Goal: Check status: Check status

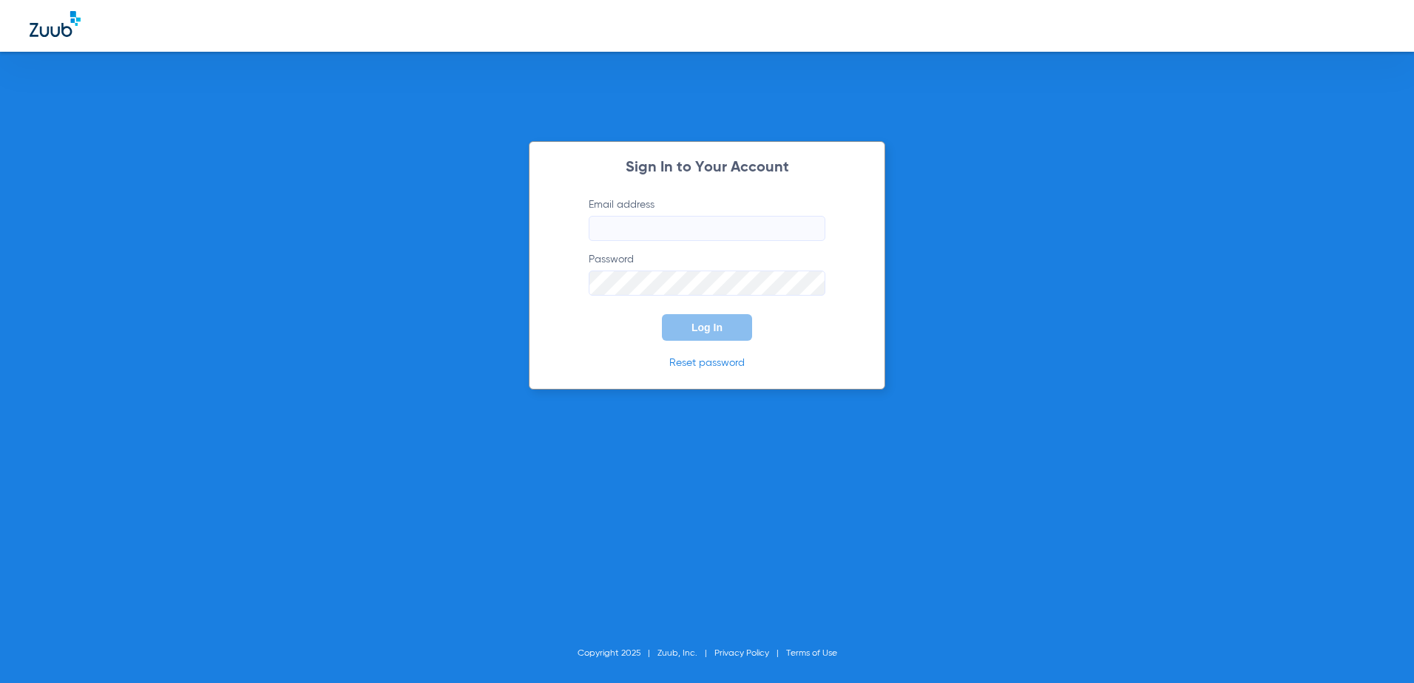
type input "[EMAIL_ADDRESS][DOMAIN_NAME]"
click at [714, 328] on span "Log In" at bounding box center [706, 328] width 31 height 12
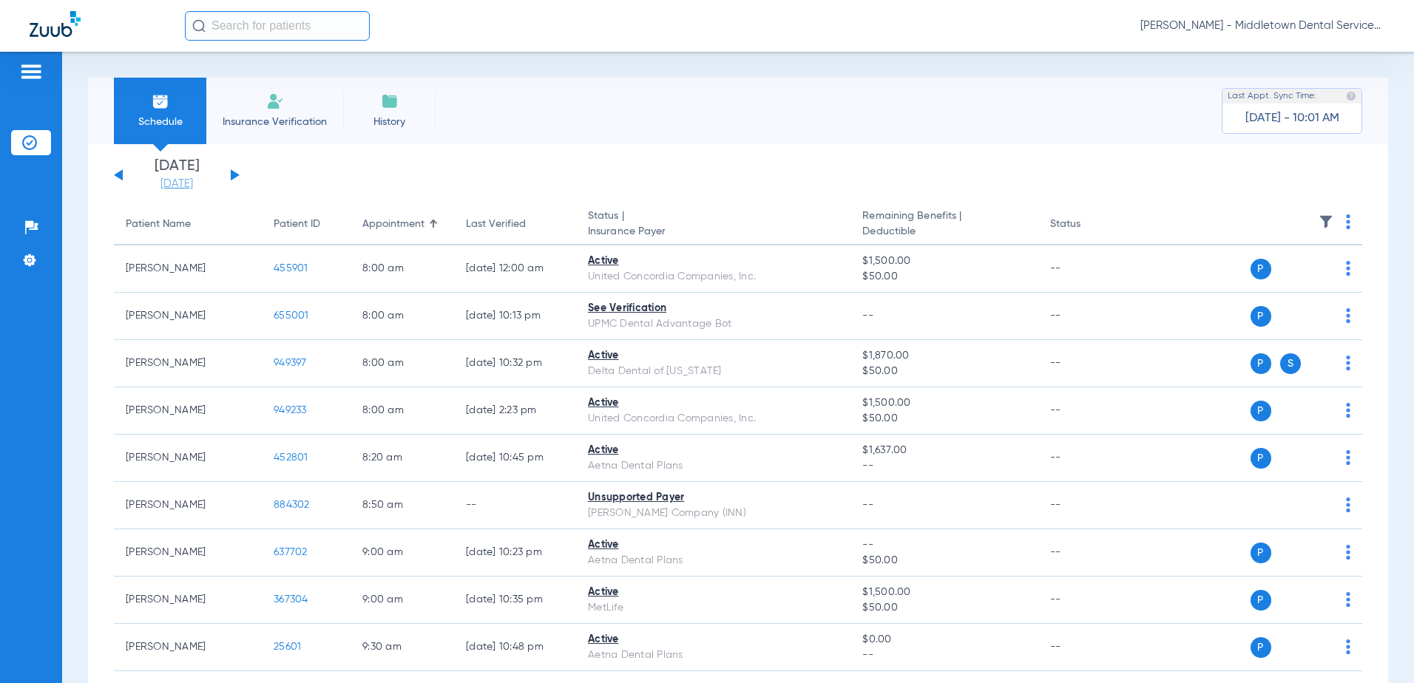
click at [171, 180] on link "[DATE]" at bounding box center [176, 184] width 89 height 15
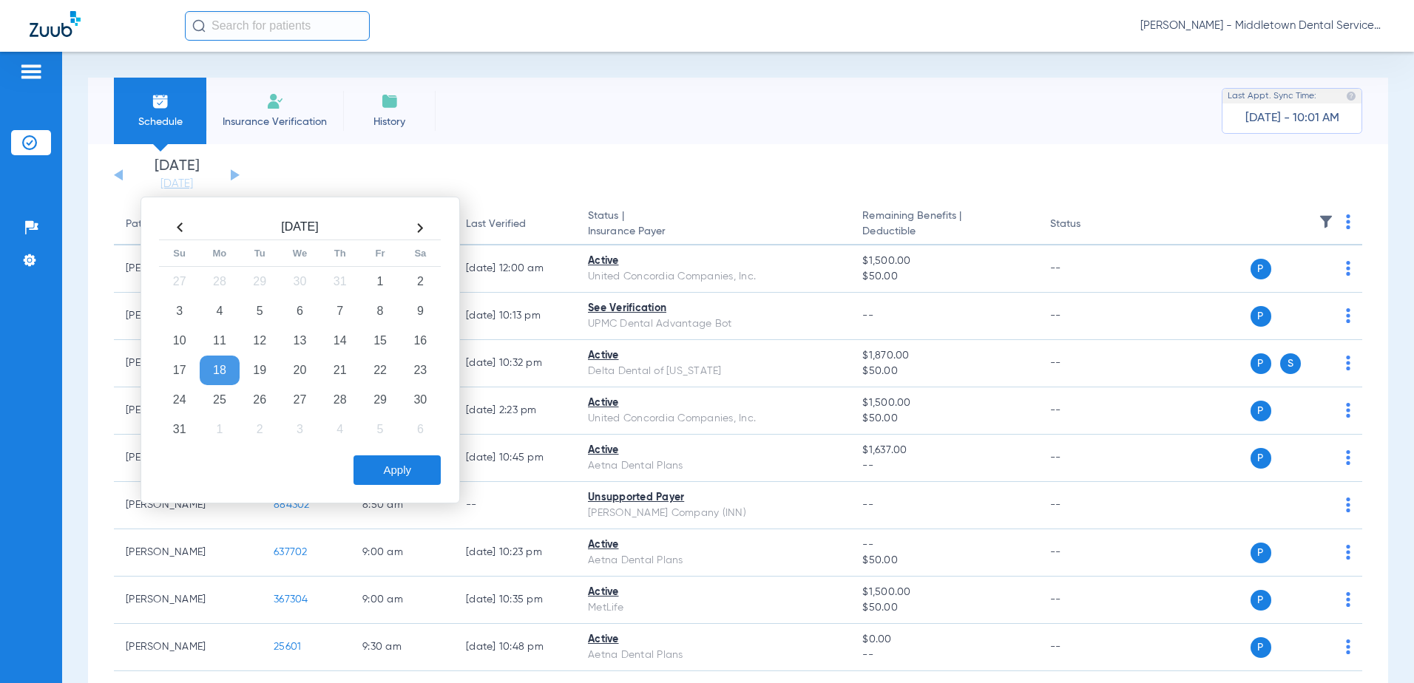
drag, startPoint x: 419, startPoint y: 225, endPoint x: 401, endPoint y: 227, distance: 17.9
click at [419, 226] on th at bounding box center [420, 228] width 40 height 24
click at [221, 309] on td "8" at bounding box center [220, 312] width 40 height 30
click at [382, 467] on button "Apply" at bounding box center [396, 471] width 87 height 30
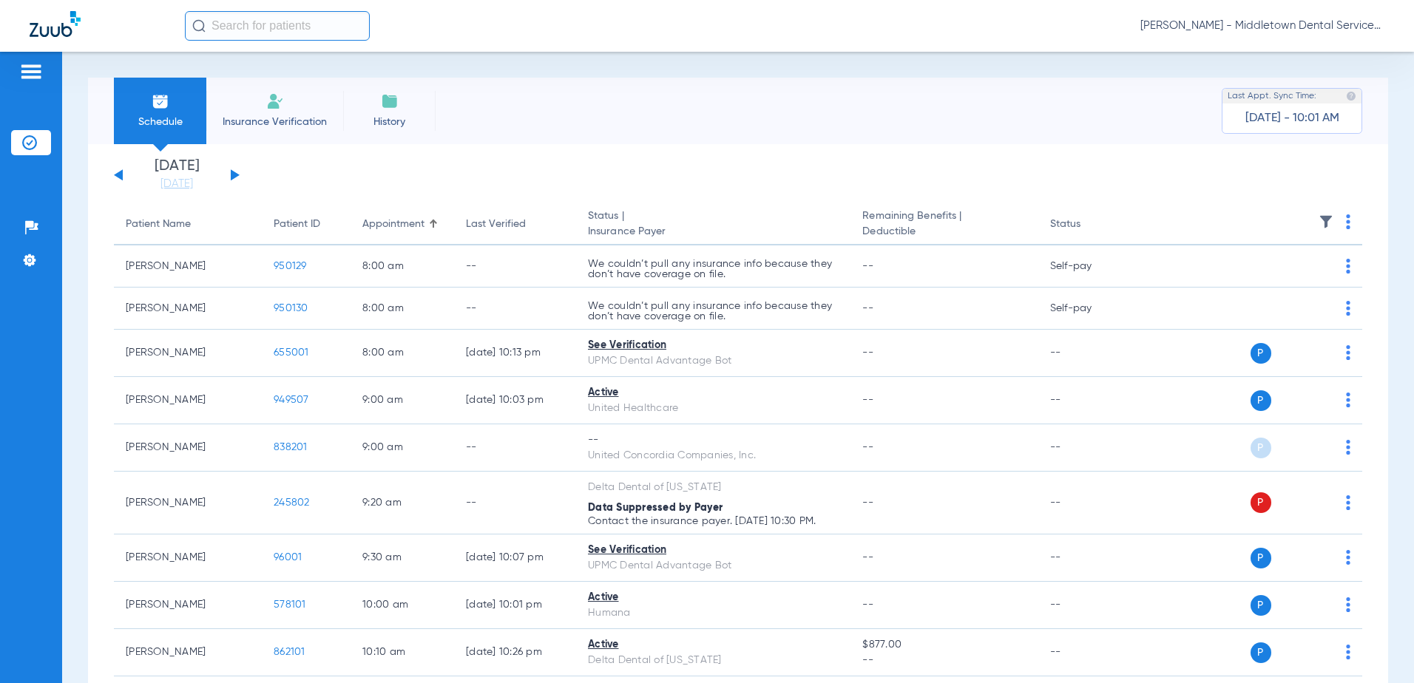
click at [237, 177] on button at bounding box center [235, 174] width 9 height 11
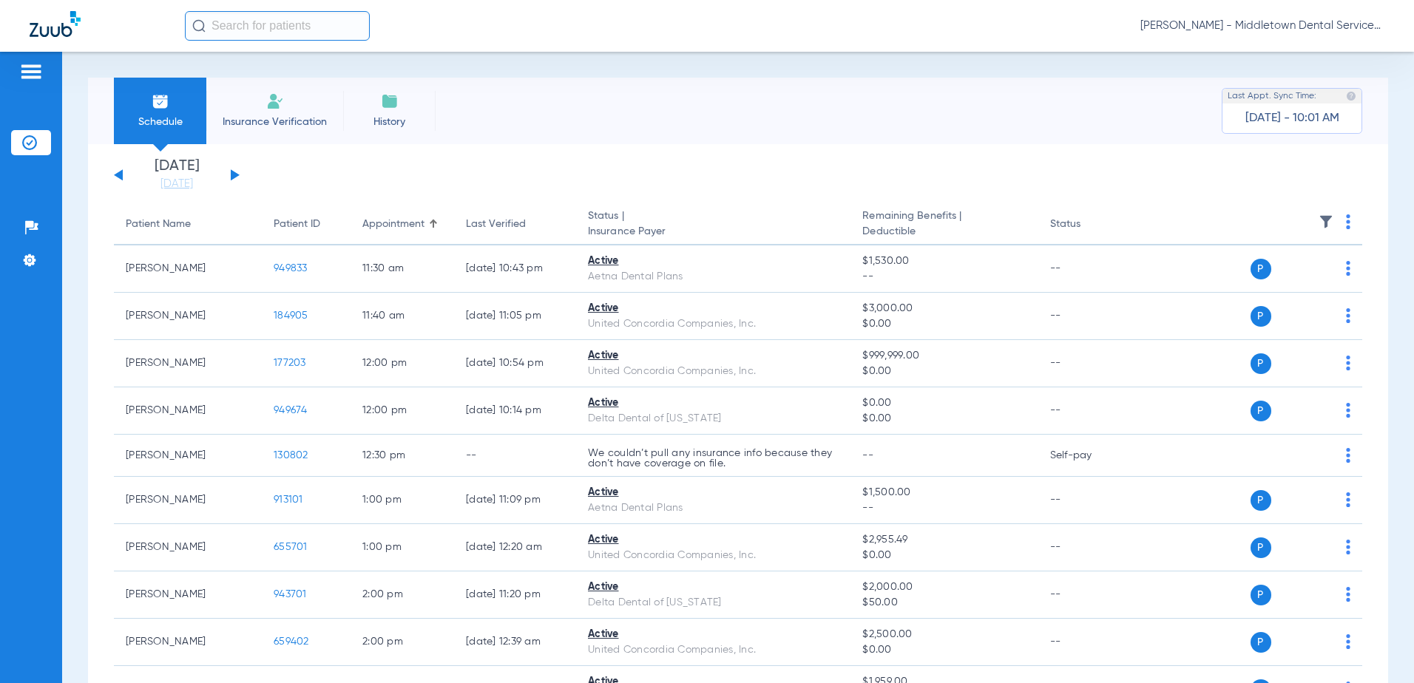
click at [125, 176] on div "[DATE] [DATE] [DATE] [DATE] [DATE] [DATE] [DATE] [DATE] [DATE] [DATE] [DATE] [D…" at bounding box center [177, 175] width 126 height 33
click at [121, 175] on button at bounding box center [118, 174] width 9 height 11
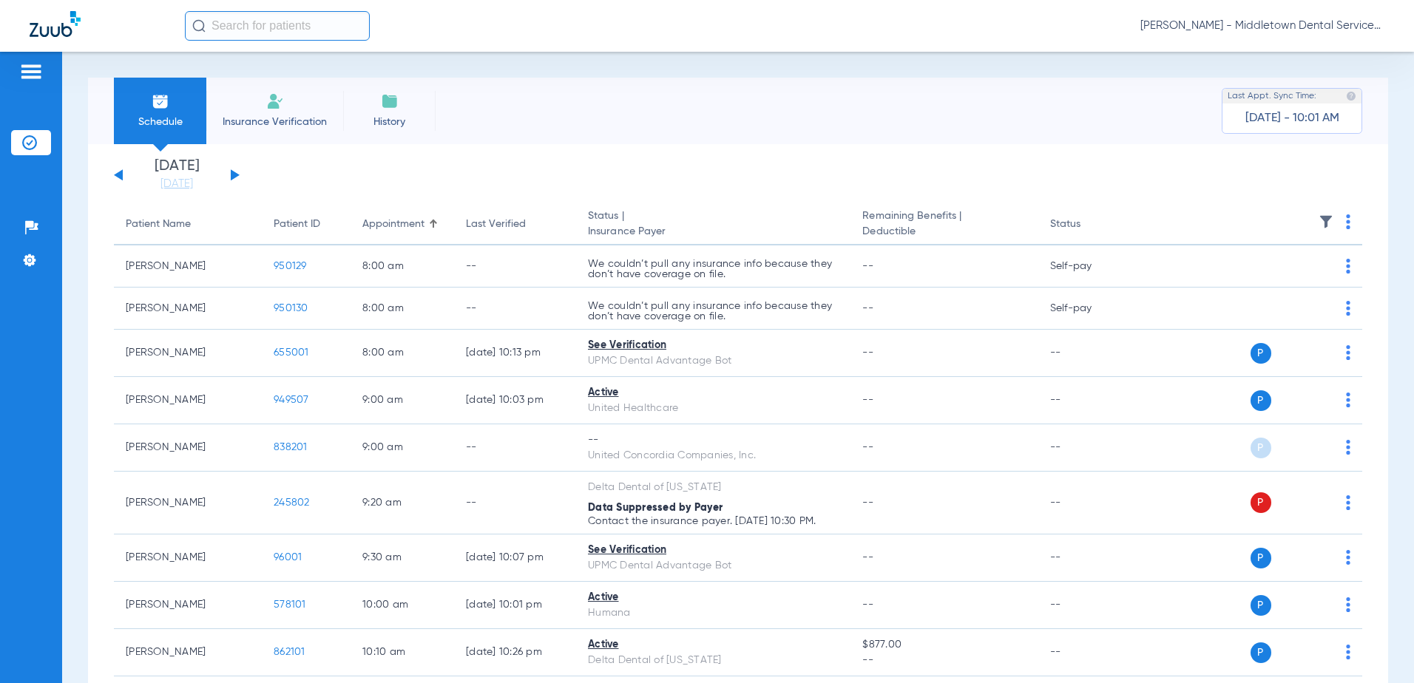
click at [231, 175] on button at bounding box center [235, 174] width 9 height 11
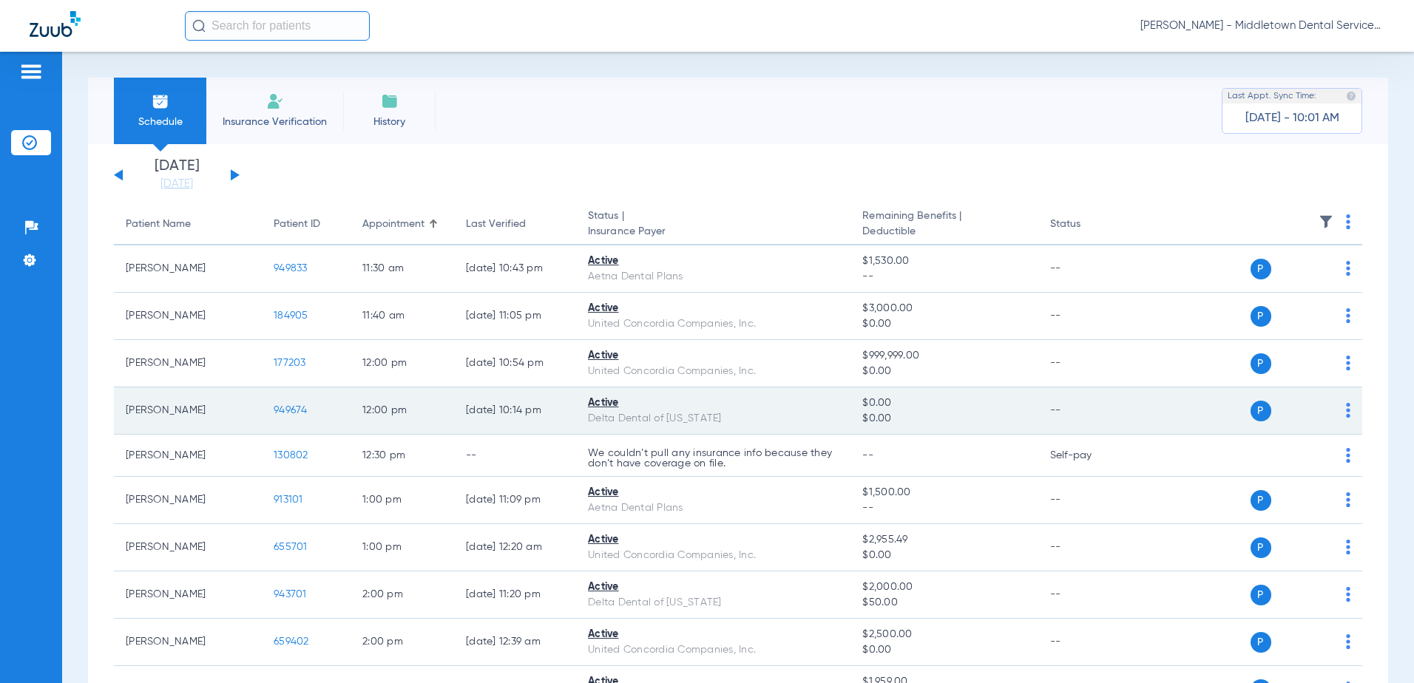
click at [297, 413] on span "949674" at bounding box center [291, 410] width 34 height 10
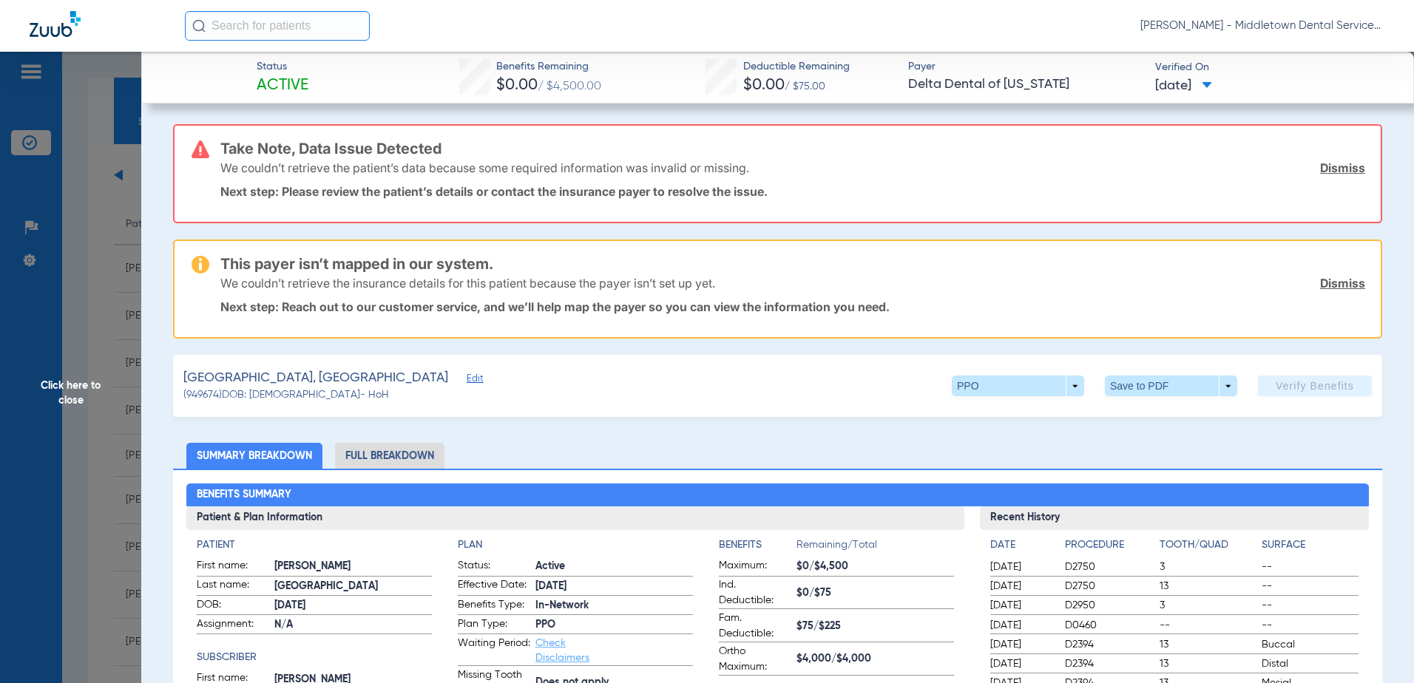
click at [78, 398] on span "Click here to close" at bounding box center [70, 393] width 141 height 683
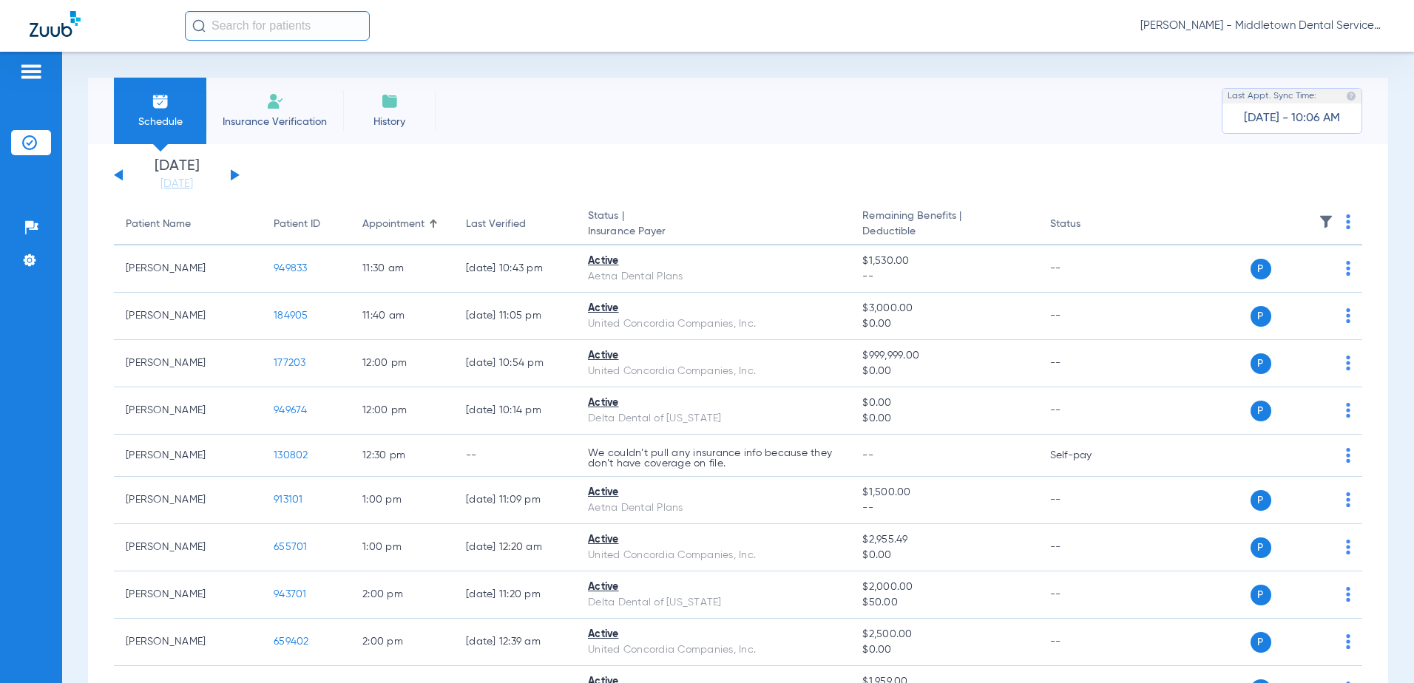
click at [237, 176] on button at bounding box center [235, 174] width 9 height 11
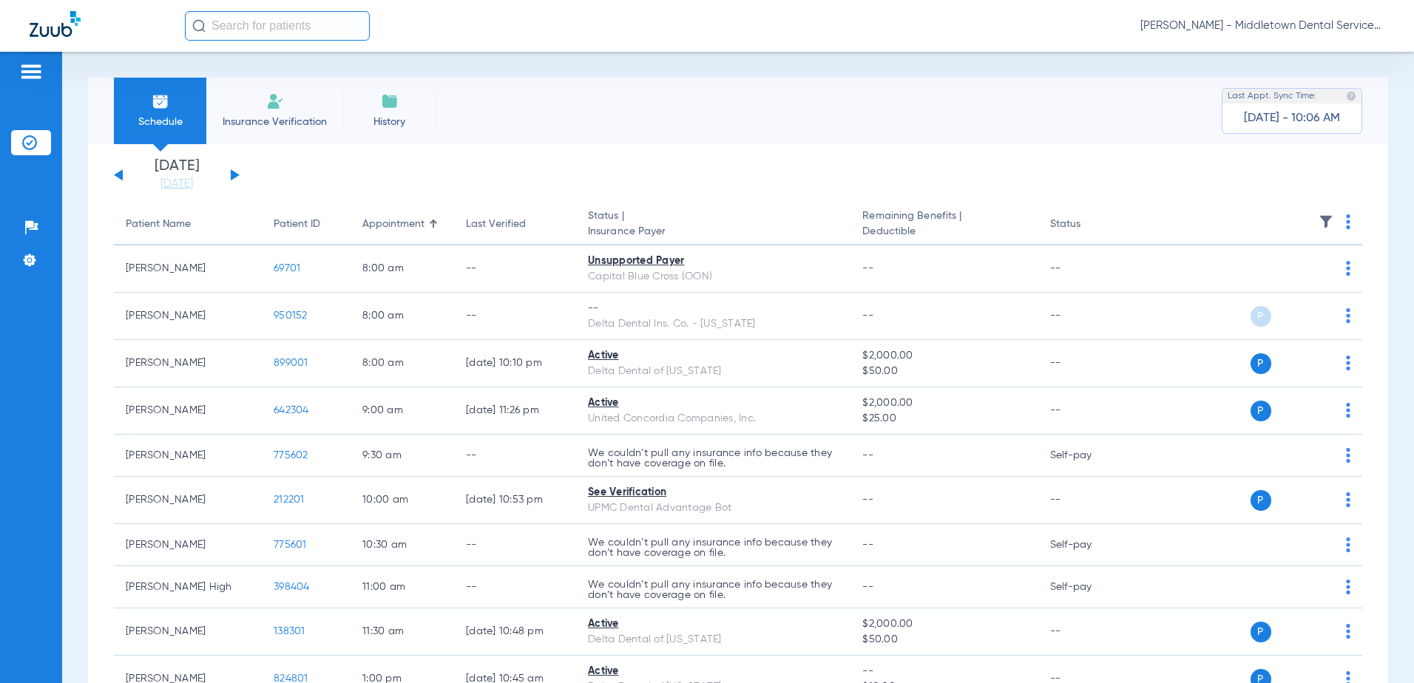
click at [121, 175] on button at bounding box center [118, 174] width 9 height 11
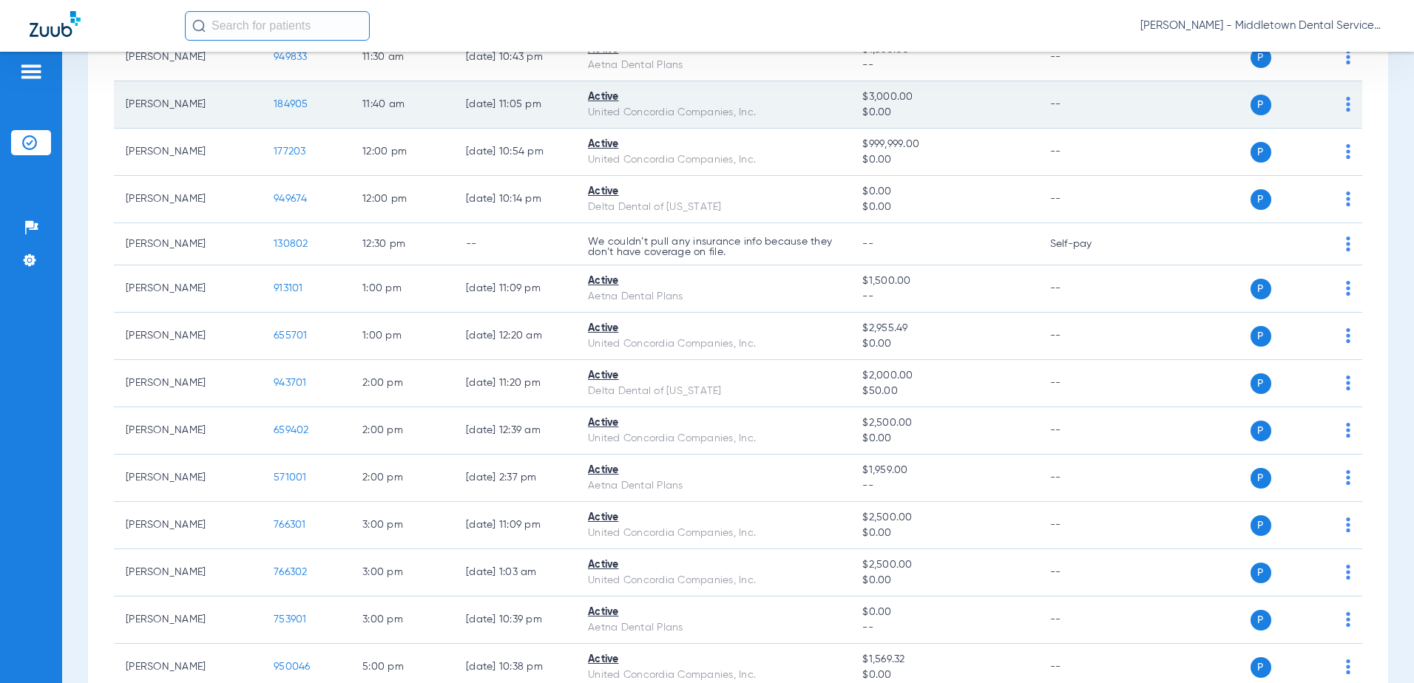
scroll to position [101, 0]
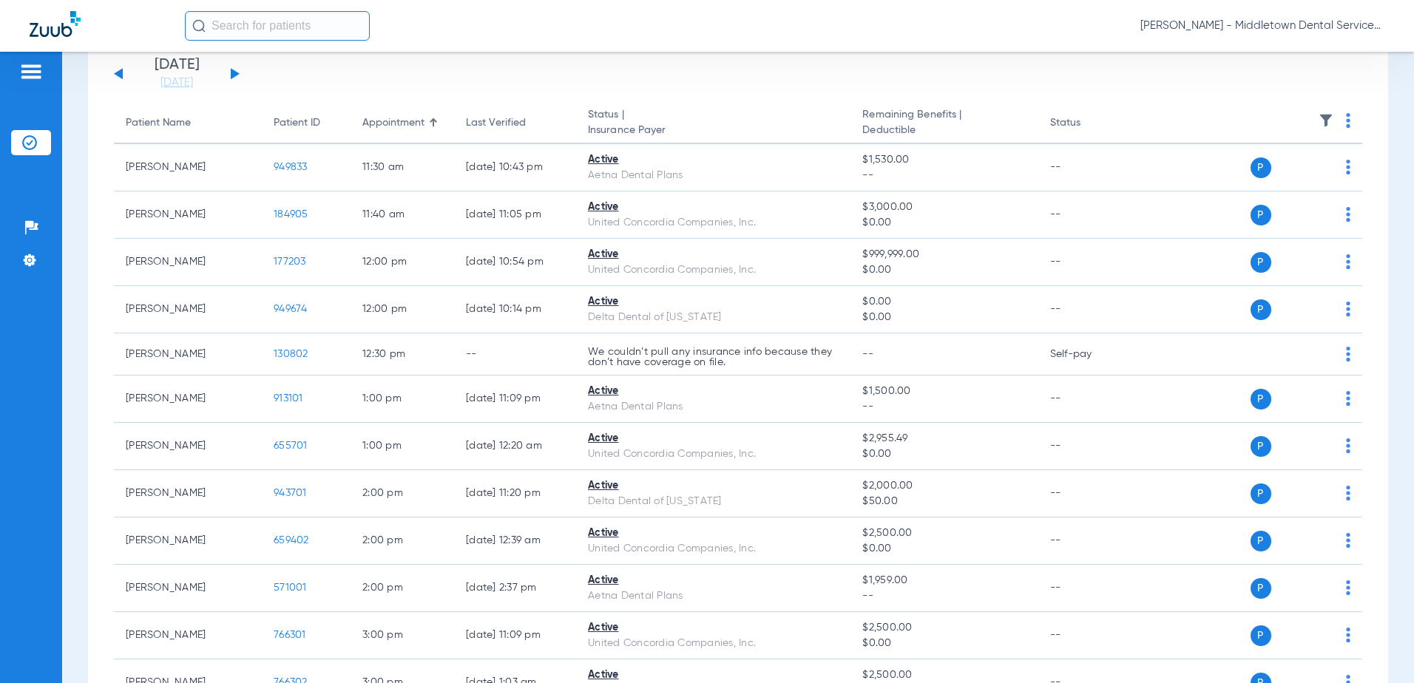
click at [236, 74] on button at bounding box center [235, 73] width 9 height 11
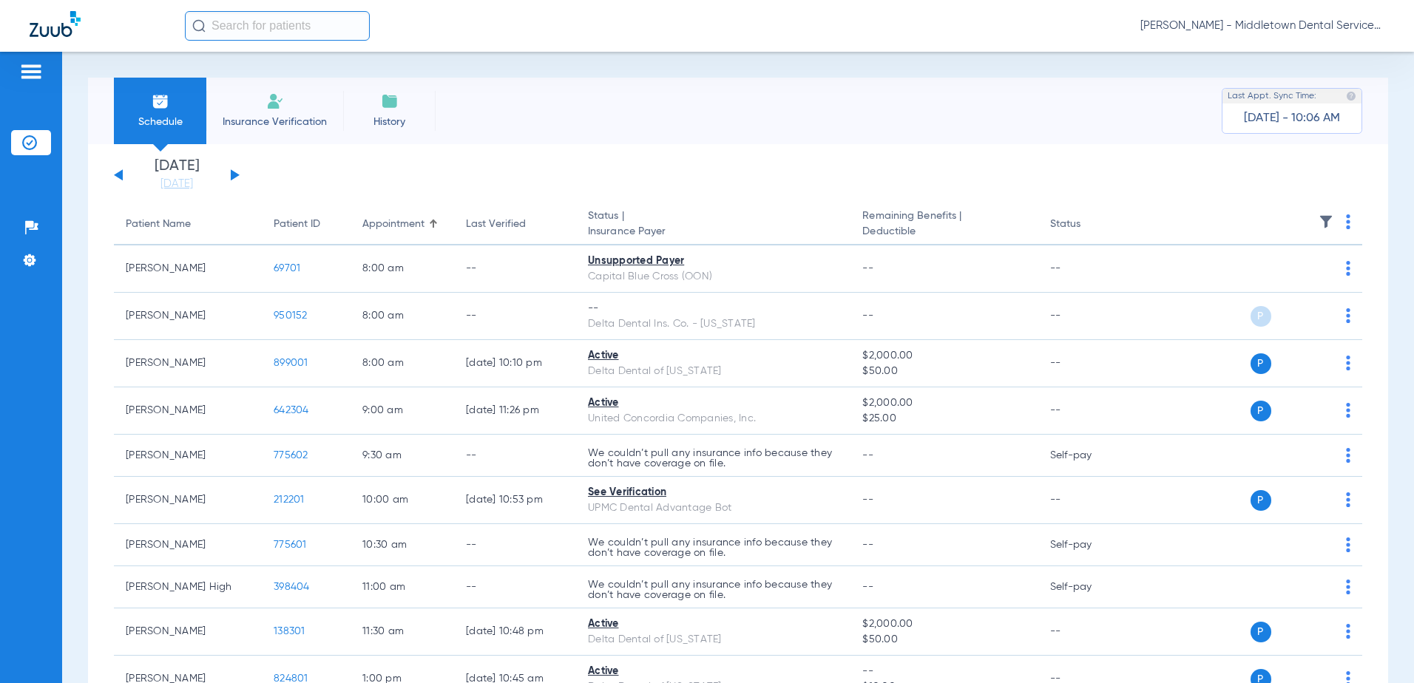
click at [237, 172] on div "[DATE] [DATE] [DATE] [DATE] [DATE] [DATE] [DATE] [DATE] [DATE] [DATE] [DATE] [D…" at bounding box center [177, 175] width 126 height 33
click at [234, 177] on button at bounding box center [235, 174] width 9 height 11
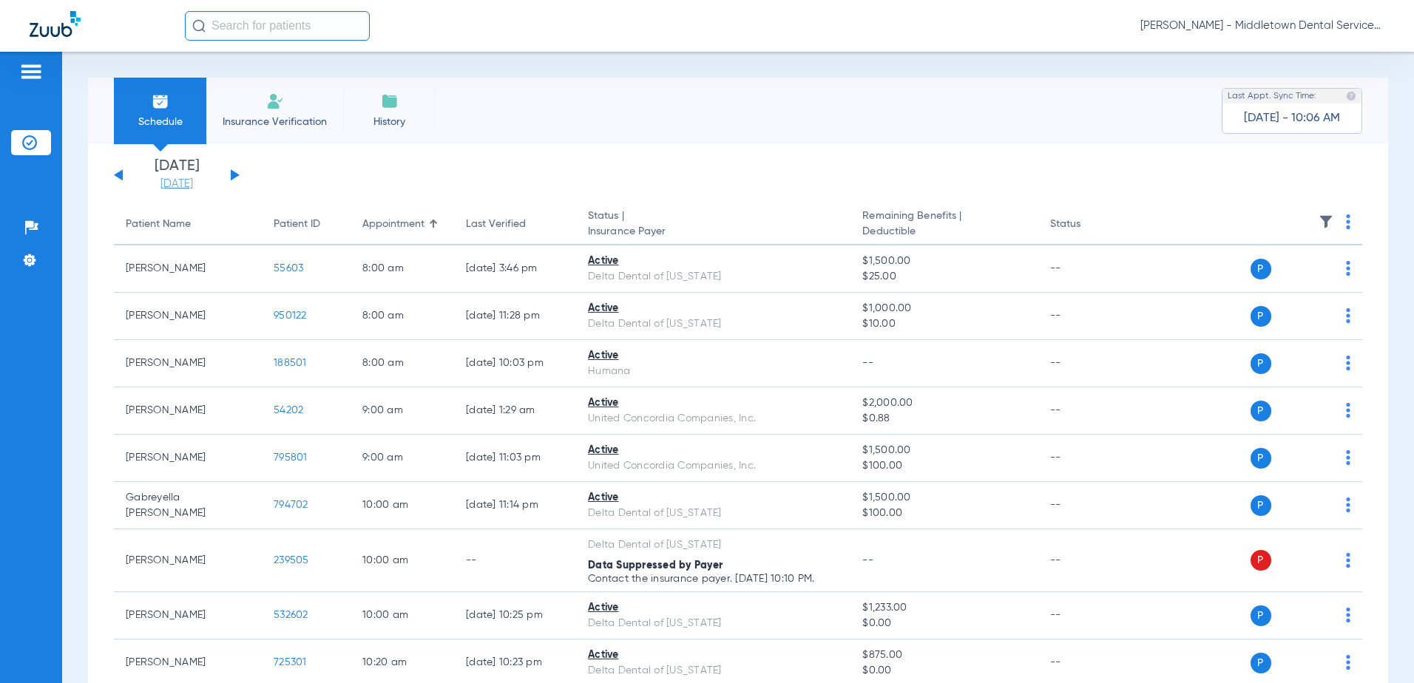
click at [164, 183] on link "[DATE]" at bounding box center [176, 184] width 89 height 15
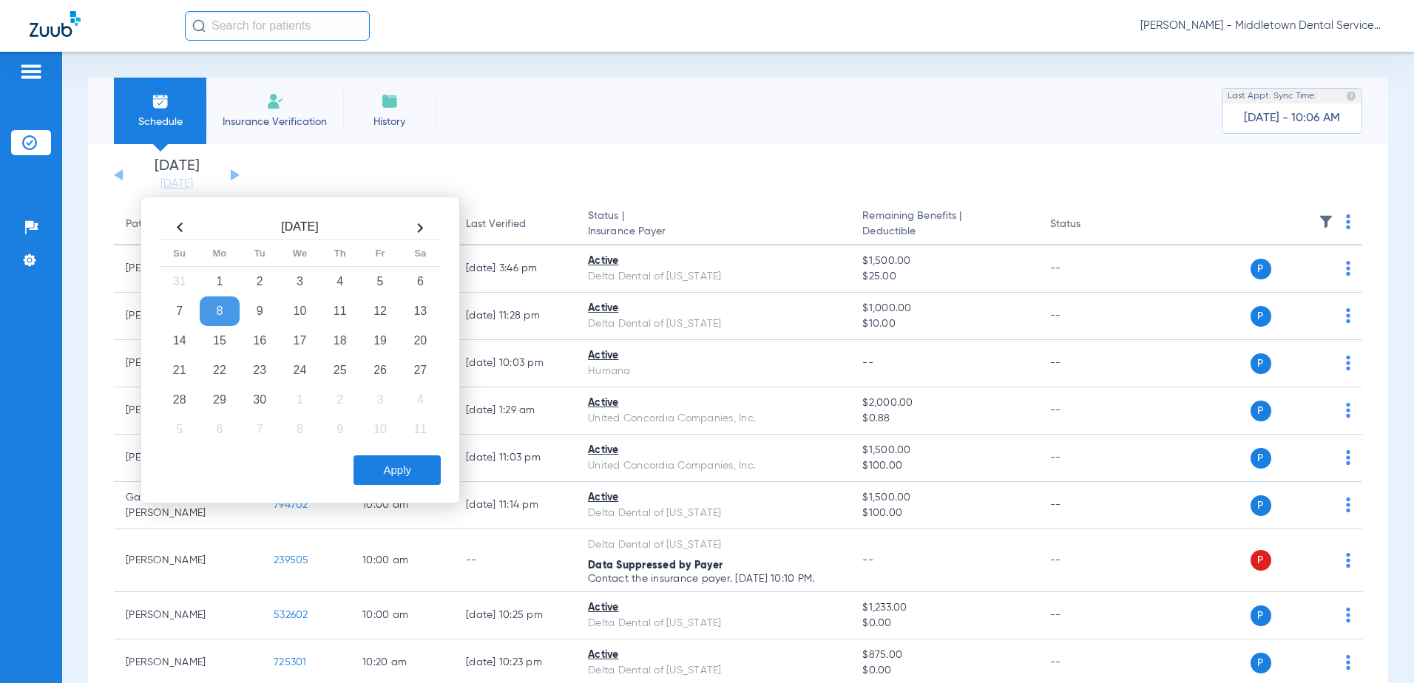
click at [185, 228] on th at bounding box center [180, 228] width 40 height 24
click at [250, 373] on td "19" at bounding box center [260, 371] width 40 height 30
click at [362, 476] on button "Apply" at bounding box center [396, 471] width 87 height 30
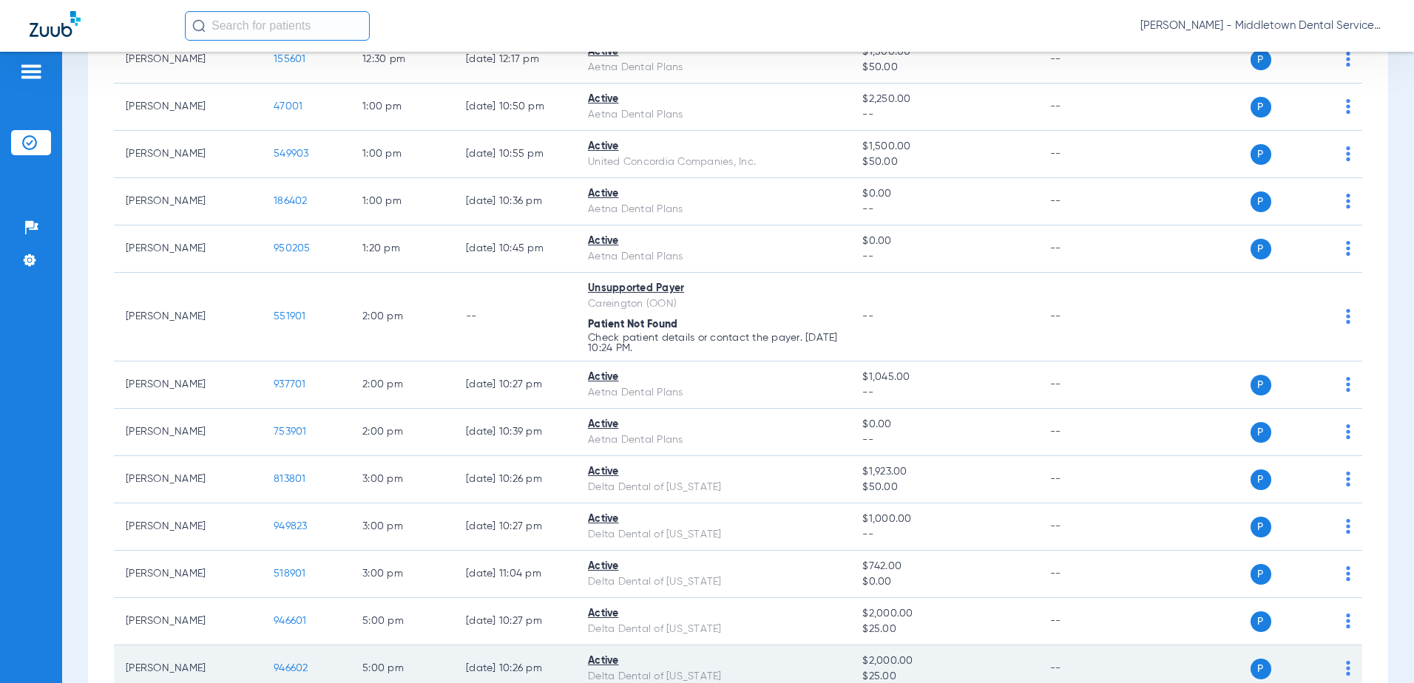
scroll to position [1059, 0]
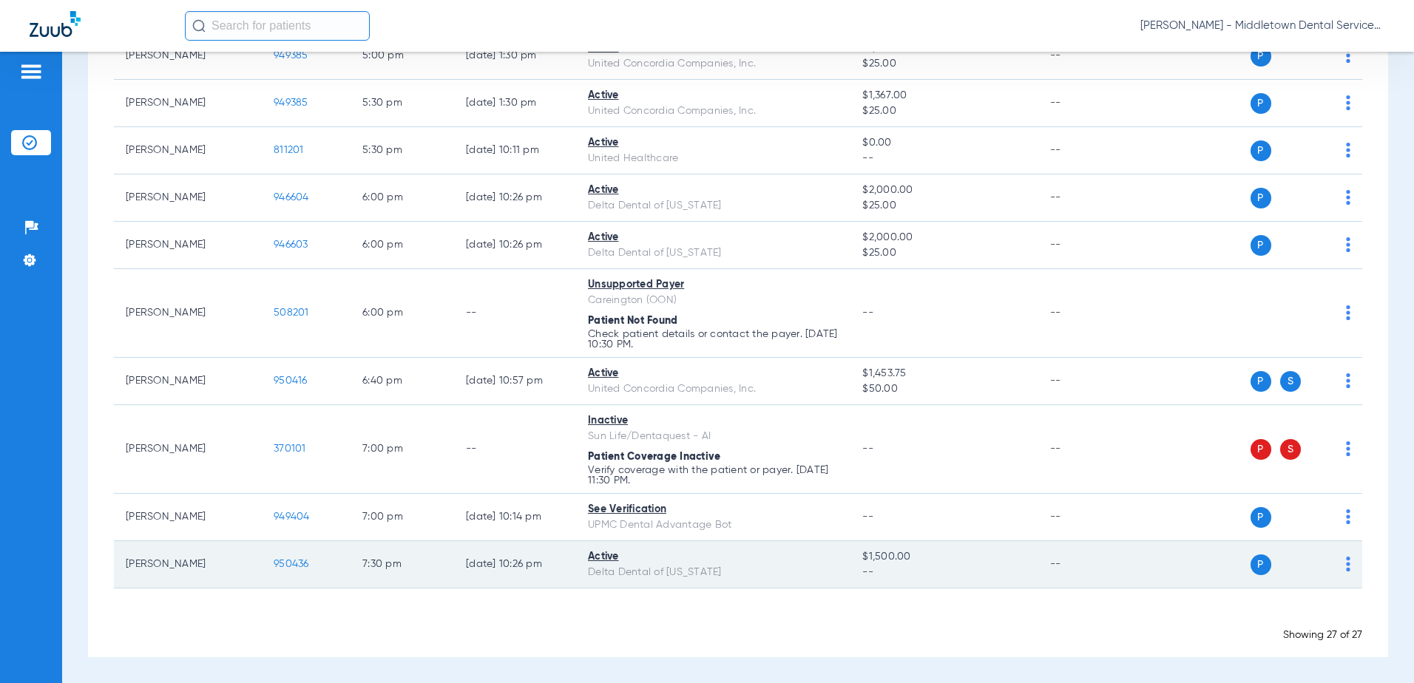
click at [300, 567] on span "950436" at bounding box center [291, 564] width 35 height 10
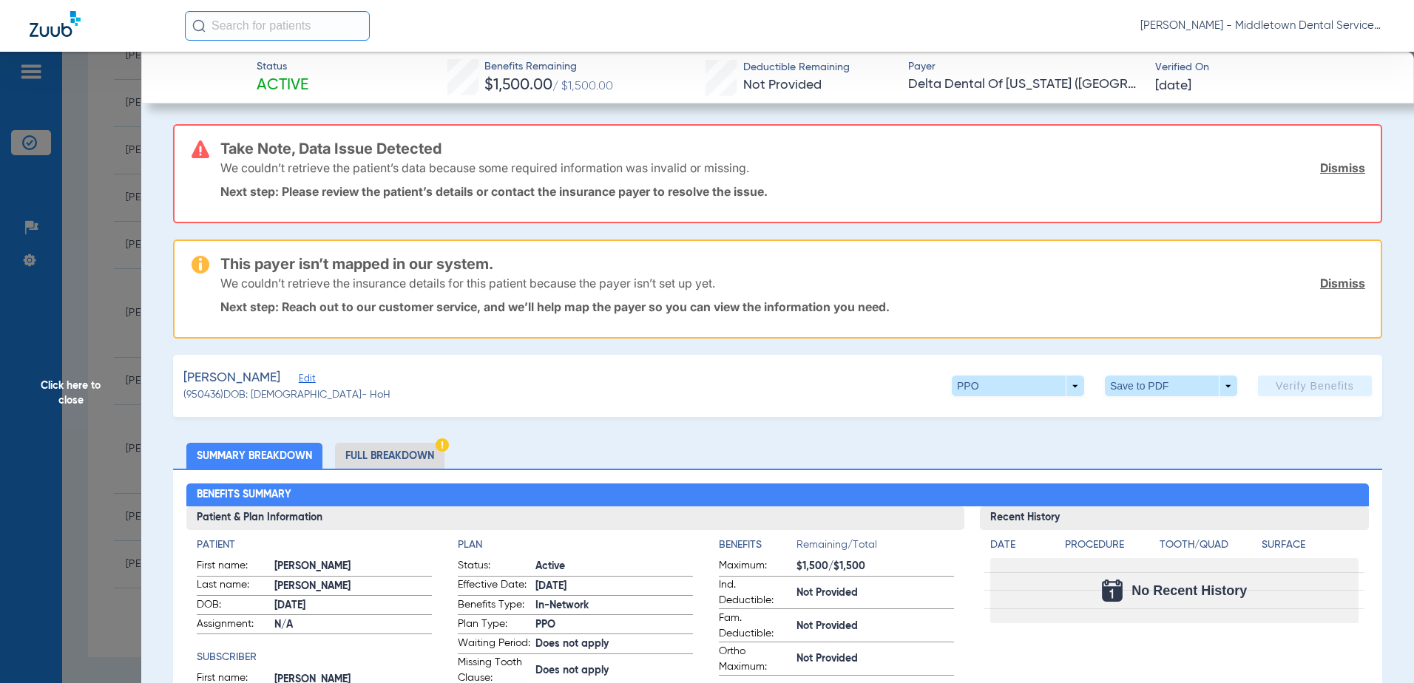
click at [405, 455] on li "Full Breakdown" at bounding box center [389, 456] width 109 height 26
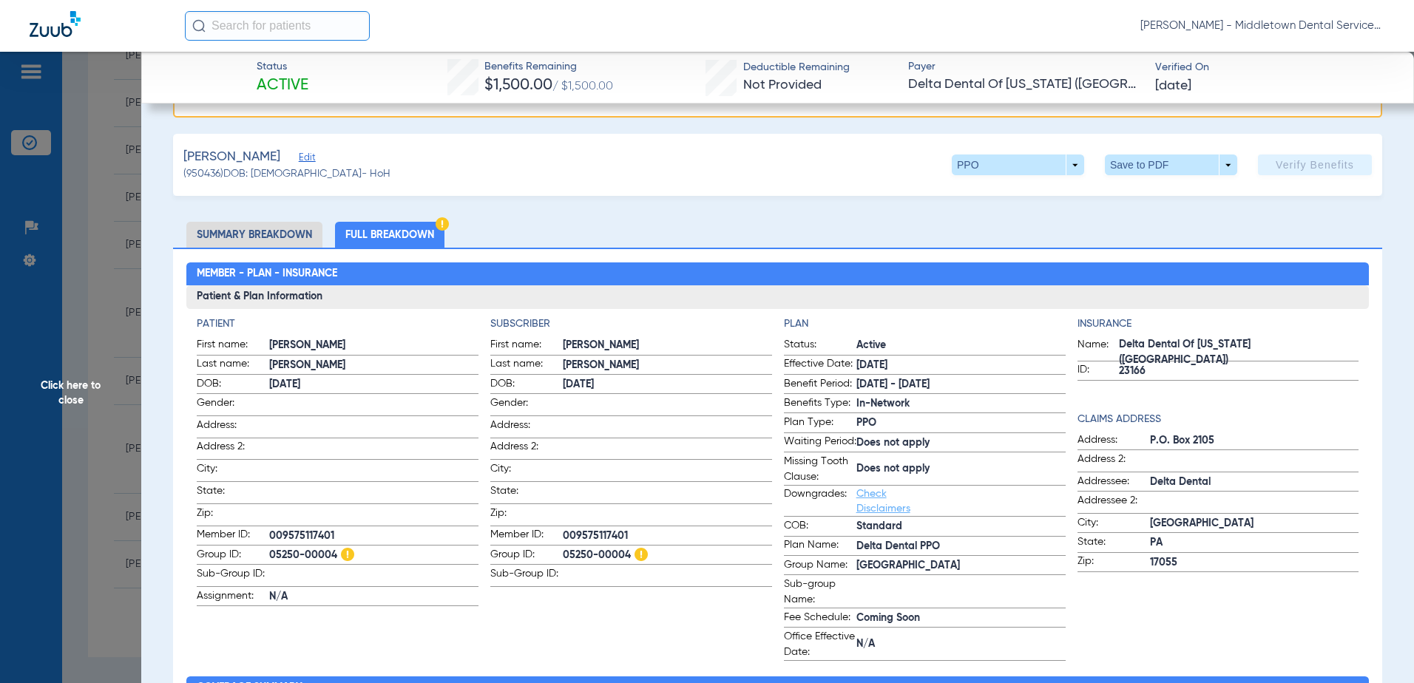
scroll to position [222, 0]
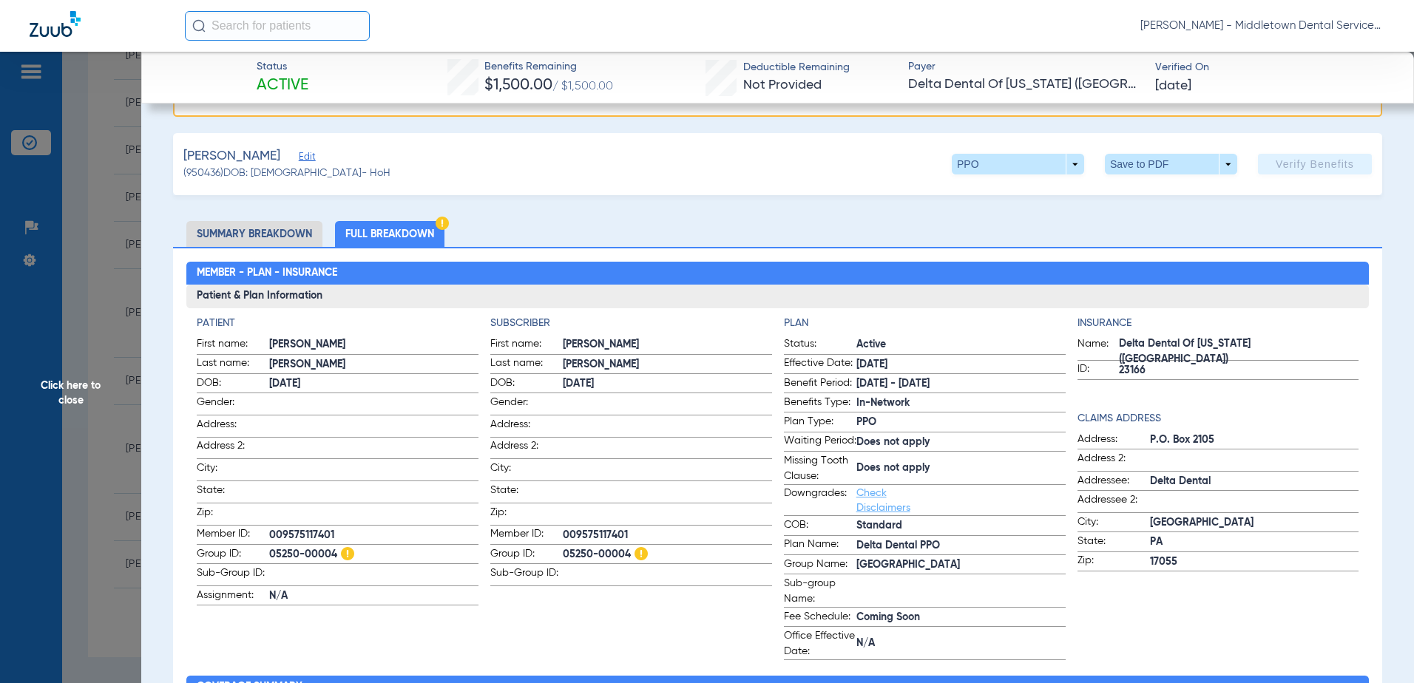
click at [384, 237] on li "Full Breakdown" at bounding box center [389, 234] width 109 height 26
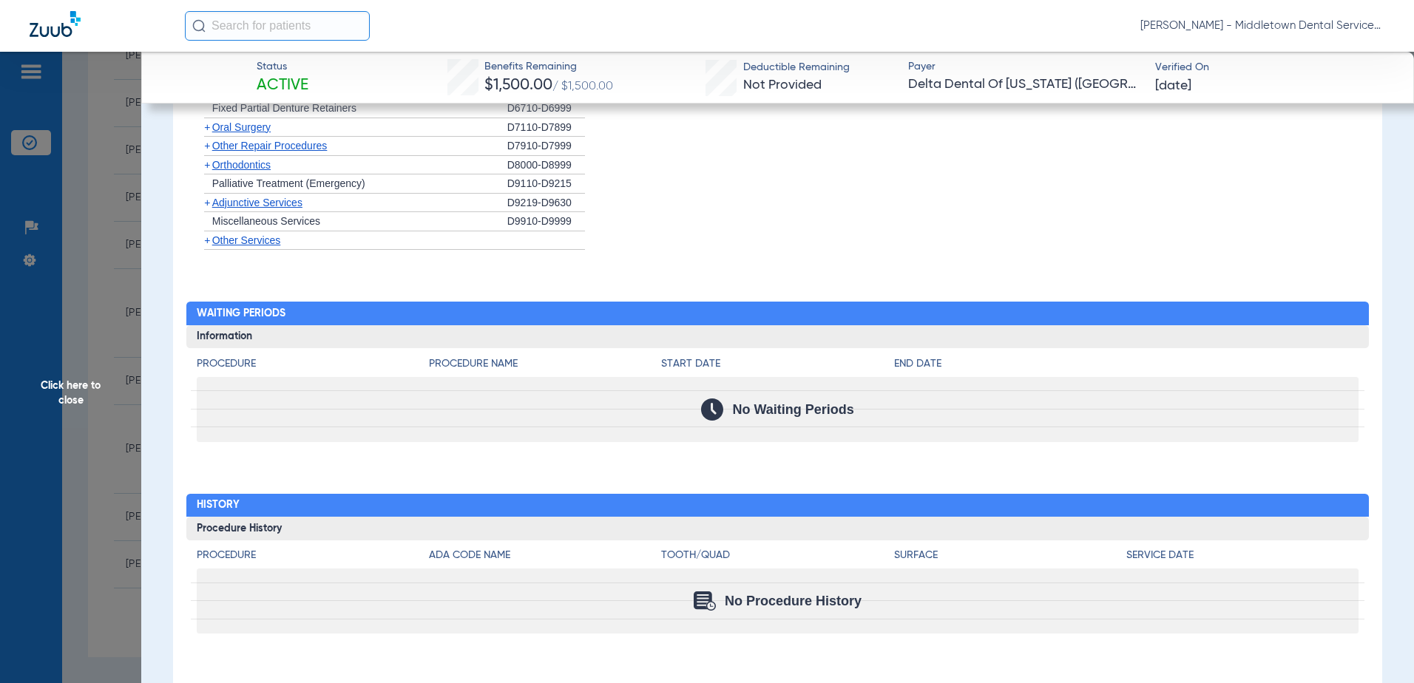
scroll to position [2021, 0]
click at [86, 383] on span "Click here to close" at bounding box center [70, 393] width 141 height 683
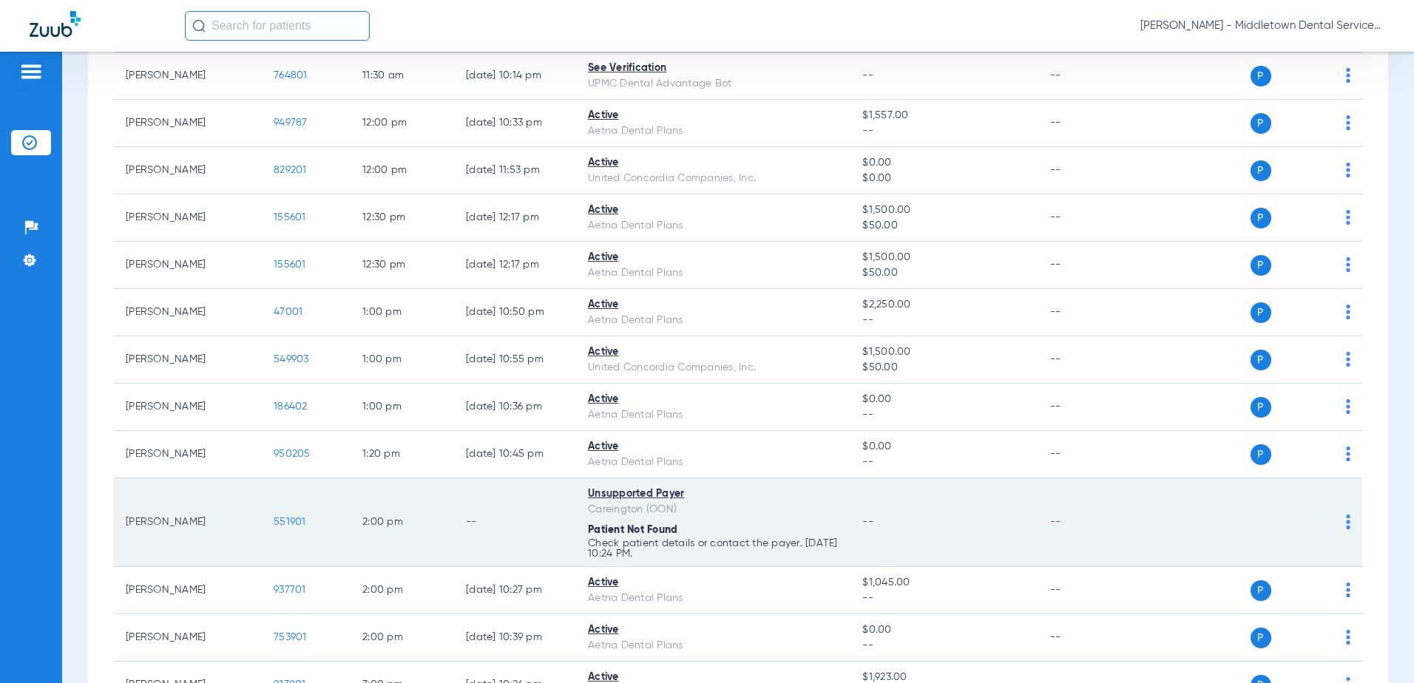
scroll to position [0, 0]
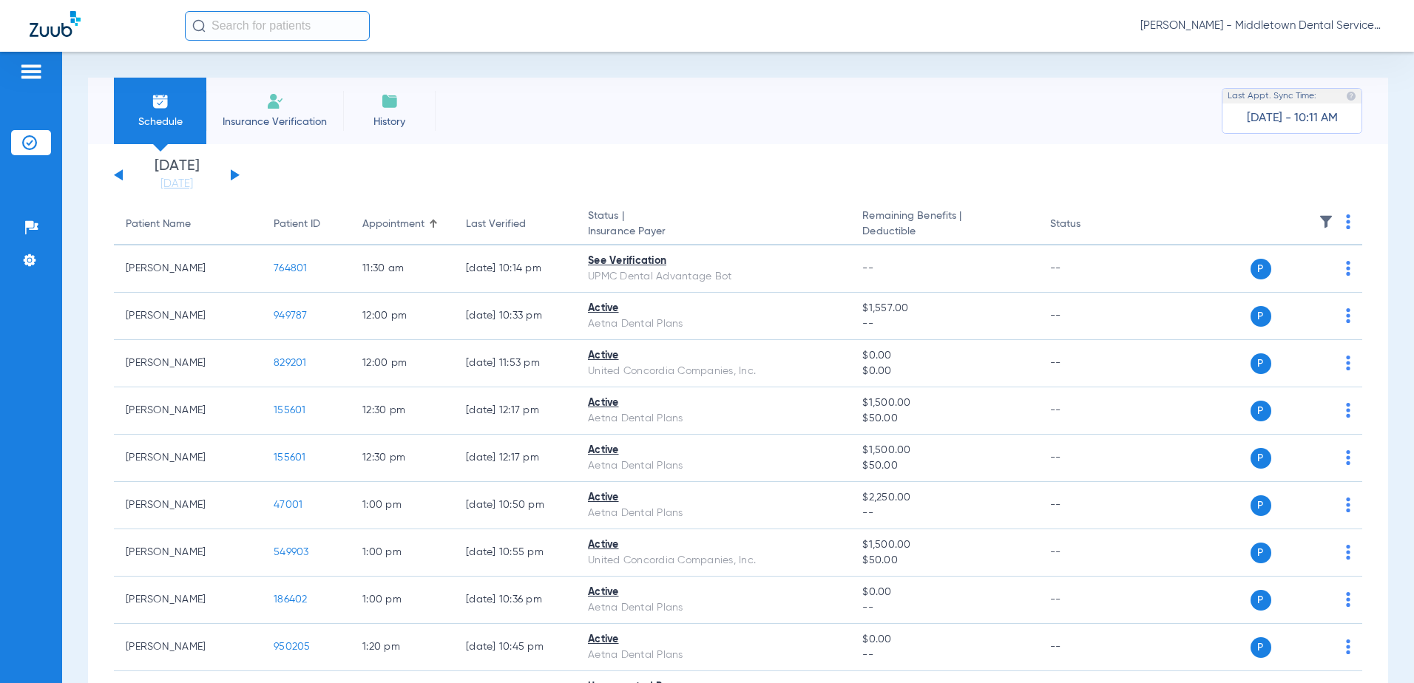
click at [236, 173] on button at bounding box center [235, 174] width 9 height 11
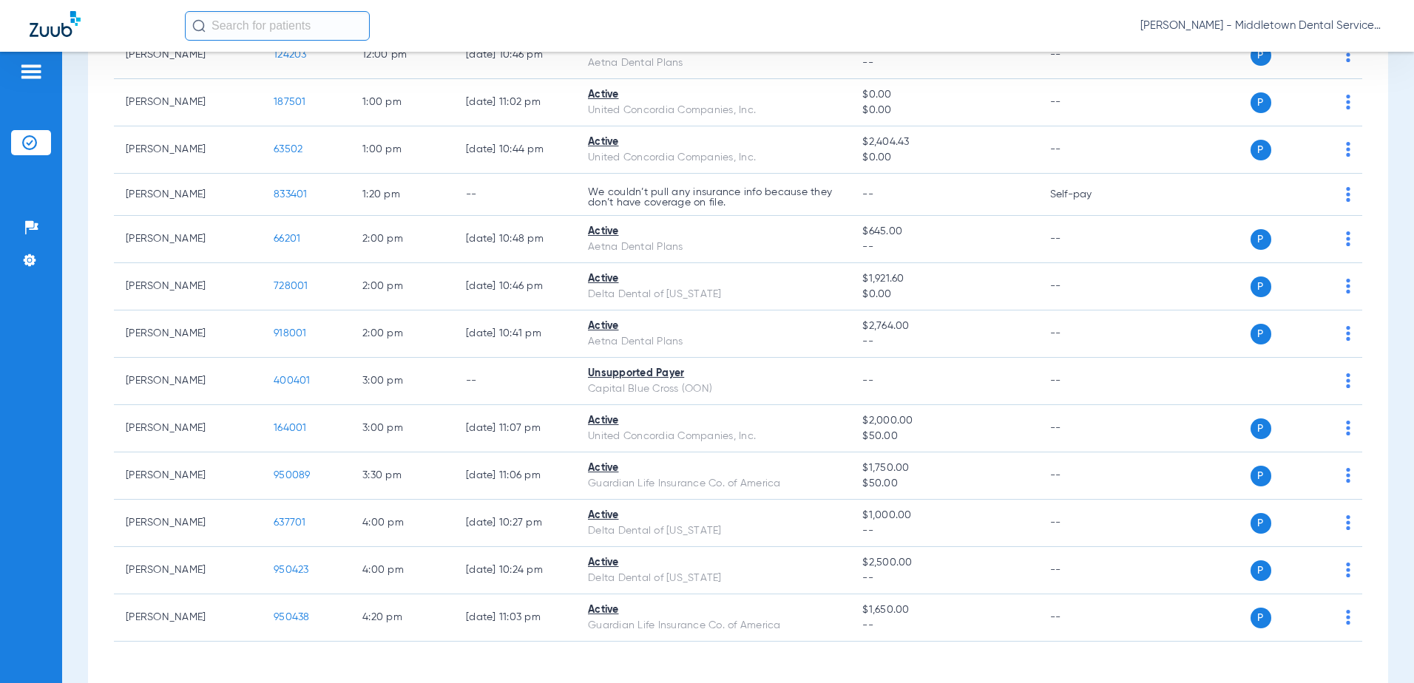
scroll to position [924, 0]
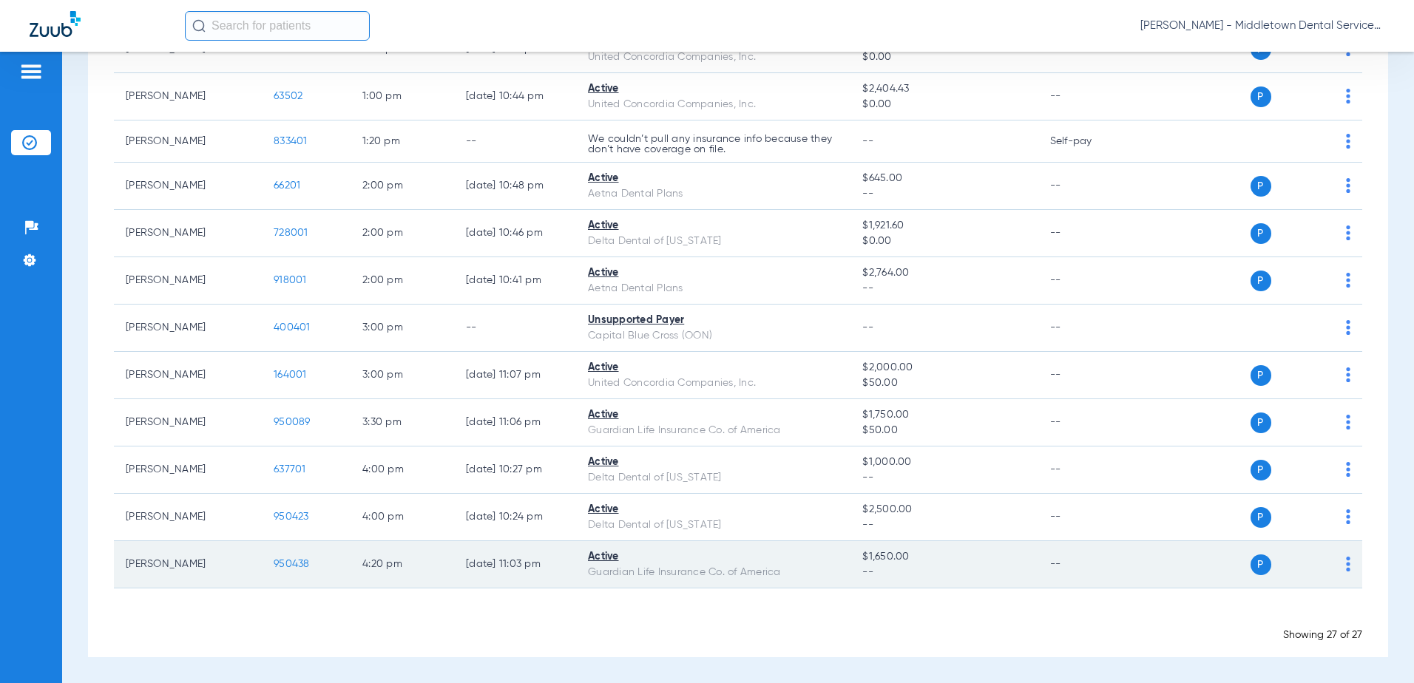
click at [283, 564] on span "950438" at bounding box center [292, 564] width 36 height 10
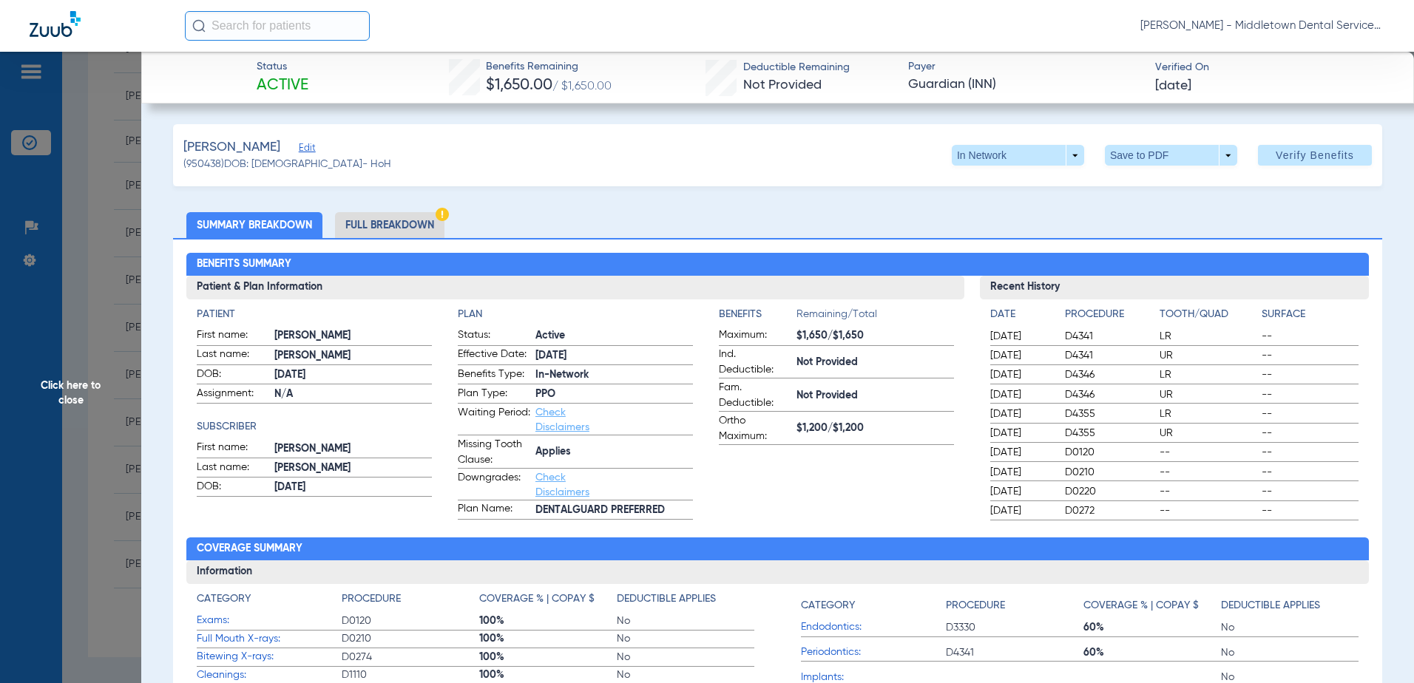
click at [353, 228] on li "Full Breakdown" at bounding box center [389, 225] width 109 height 26
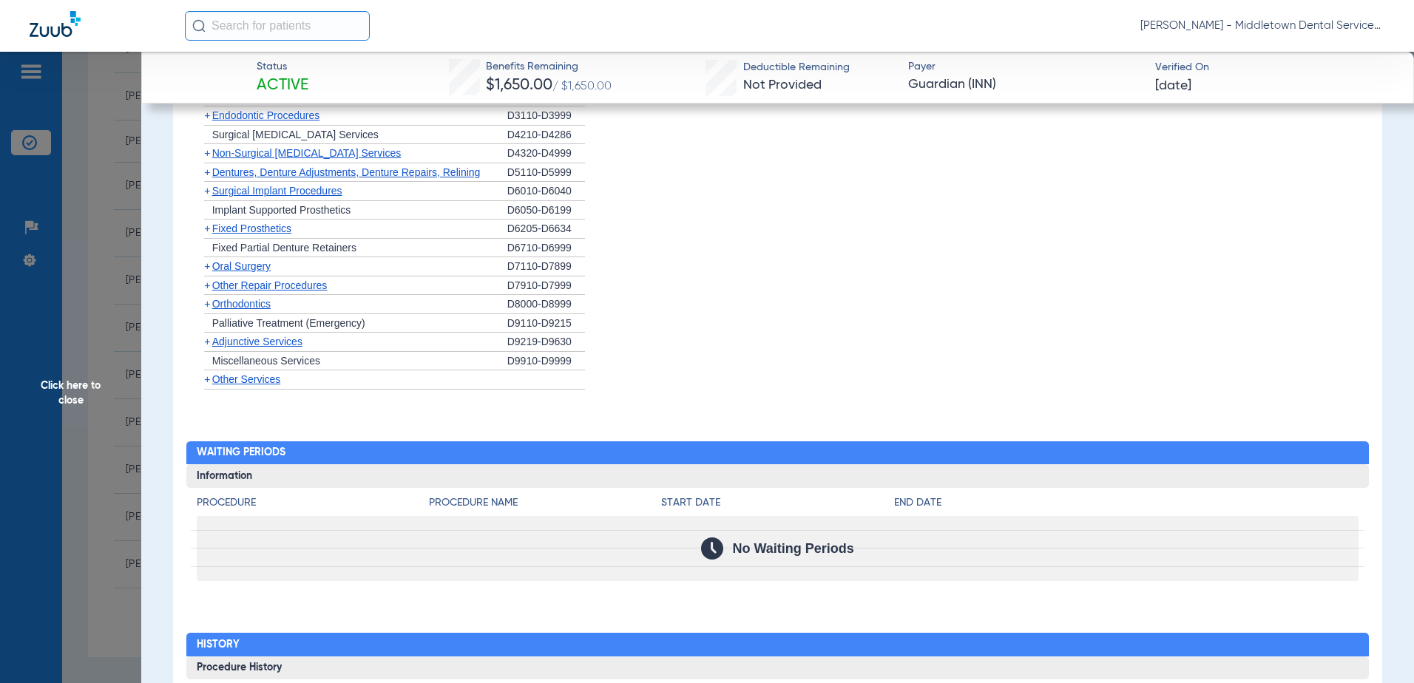
scroll to position [2473, 0]
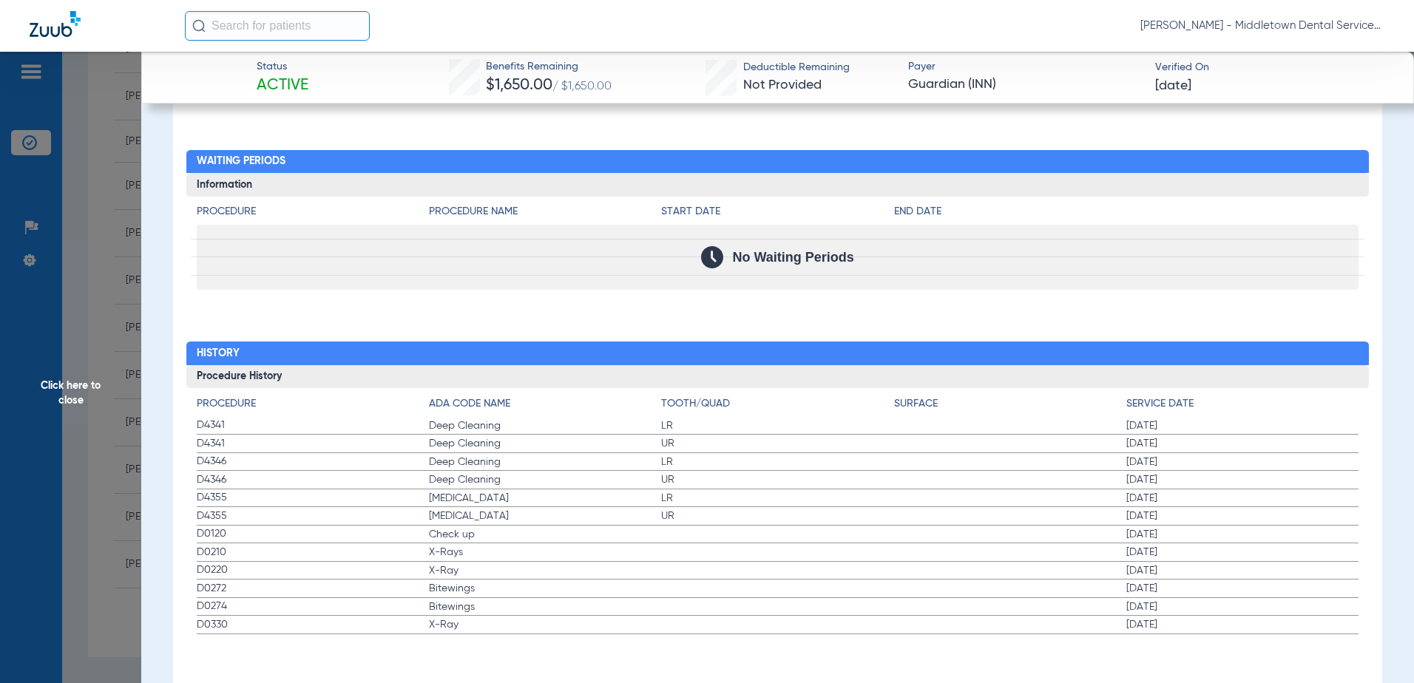
click at [72, 399] on span "Click here to close" at bounding box center [70, 393] width 141 height 683
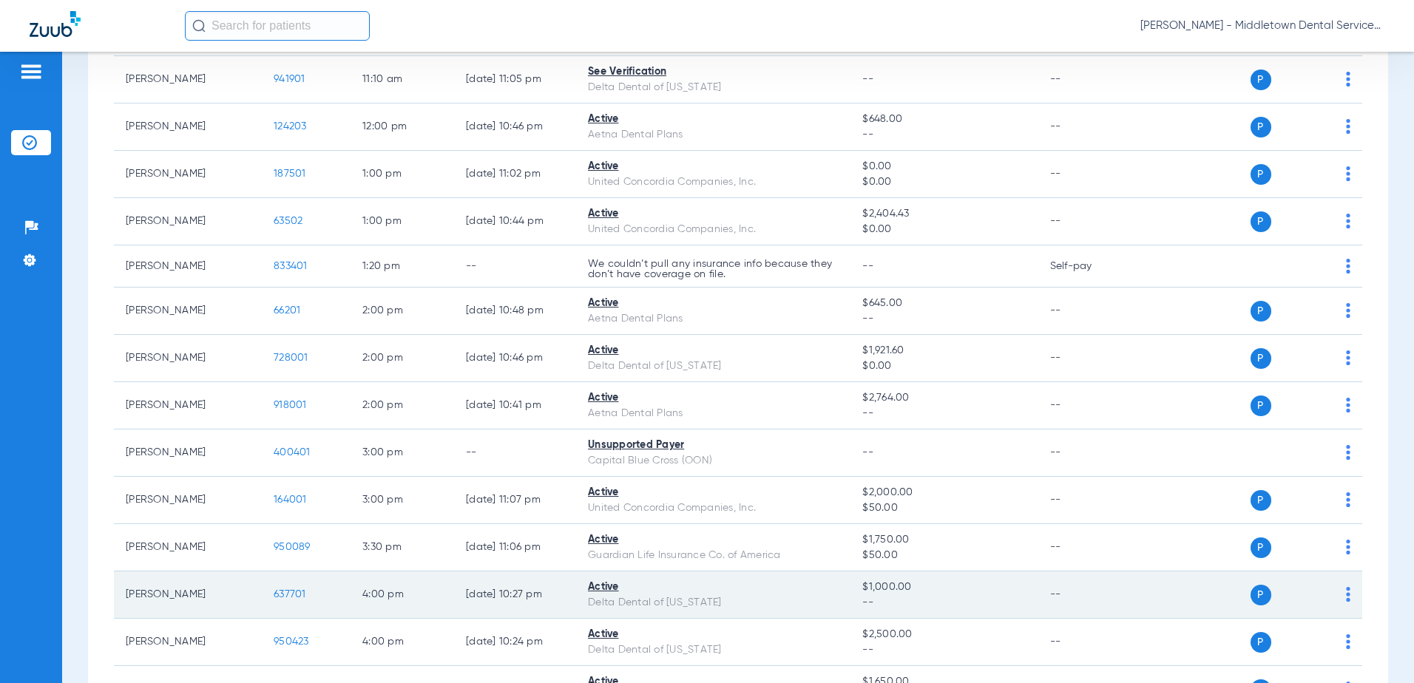
scroll to position [813, 0]
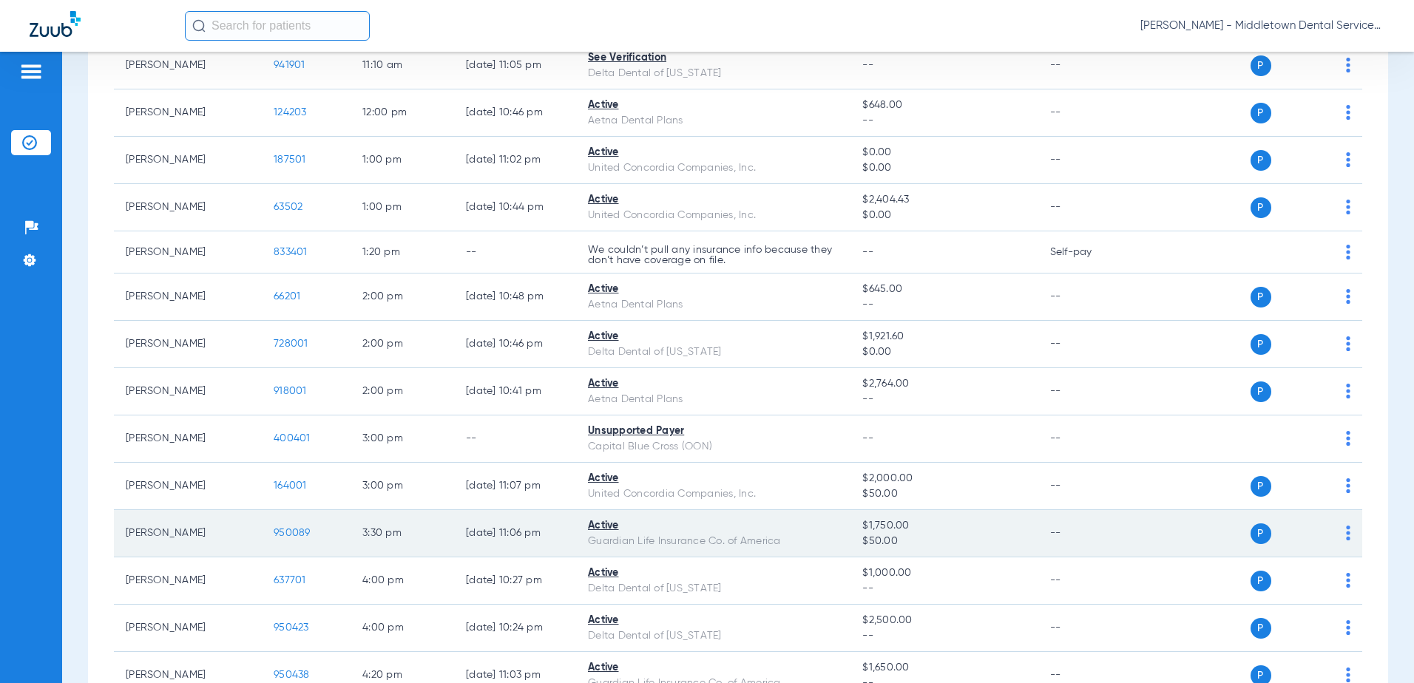
click at [285, 536] on span "950089" at bounding box center [292, 533] width 37 height 10
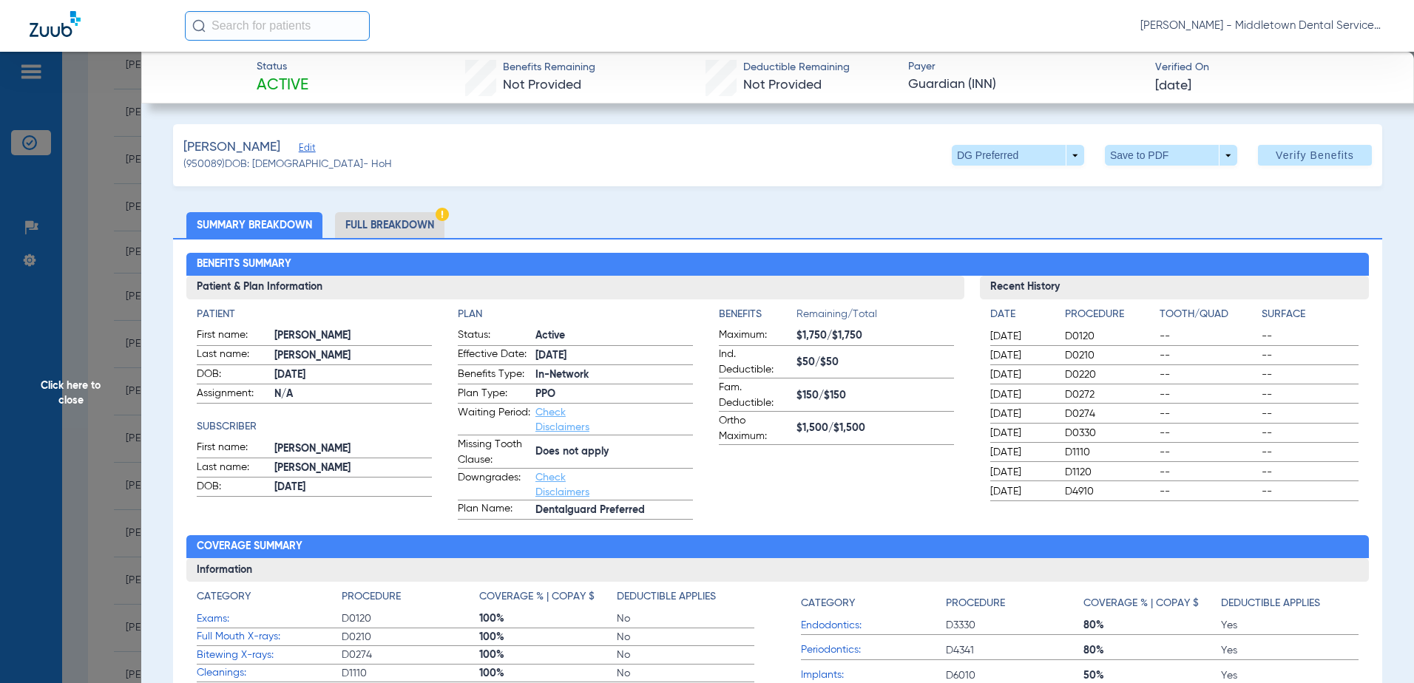
click at [416, 228] on li "Full Breakdown" at bounding box center [389, 225] width 109 height 26
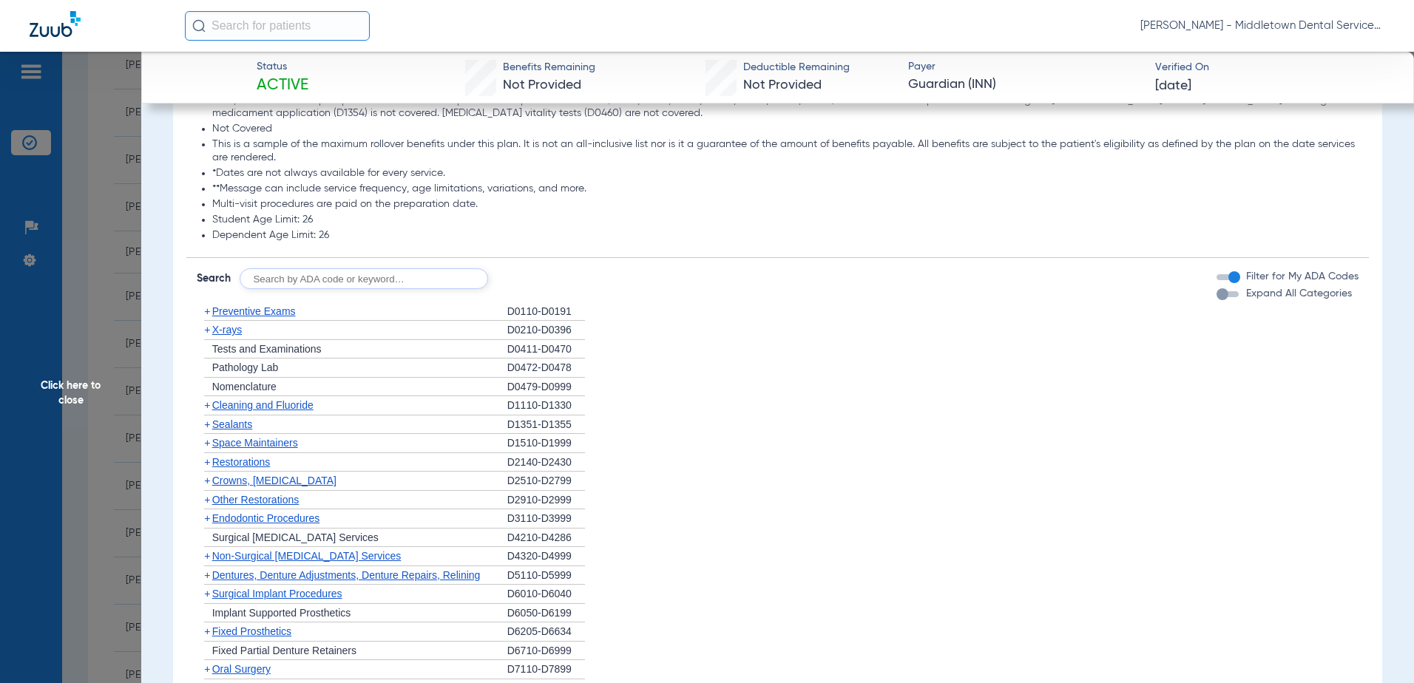
scroll to position [2440, 0]
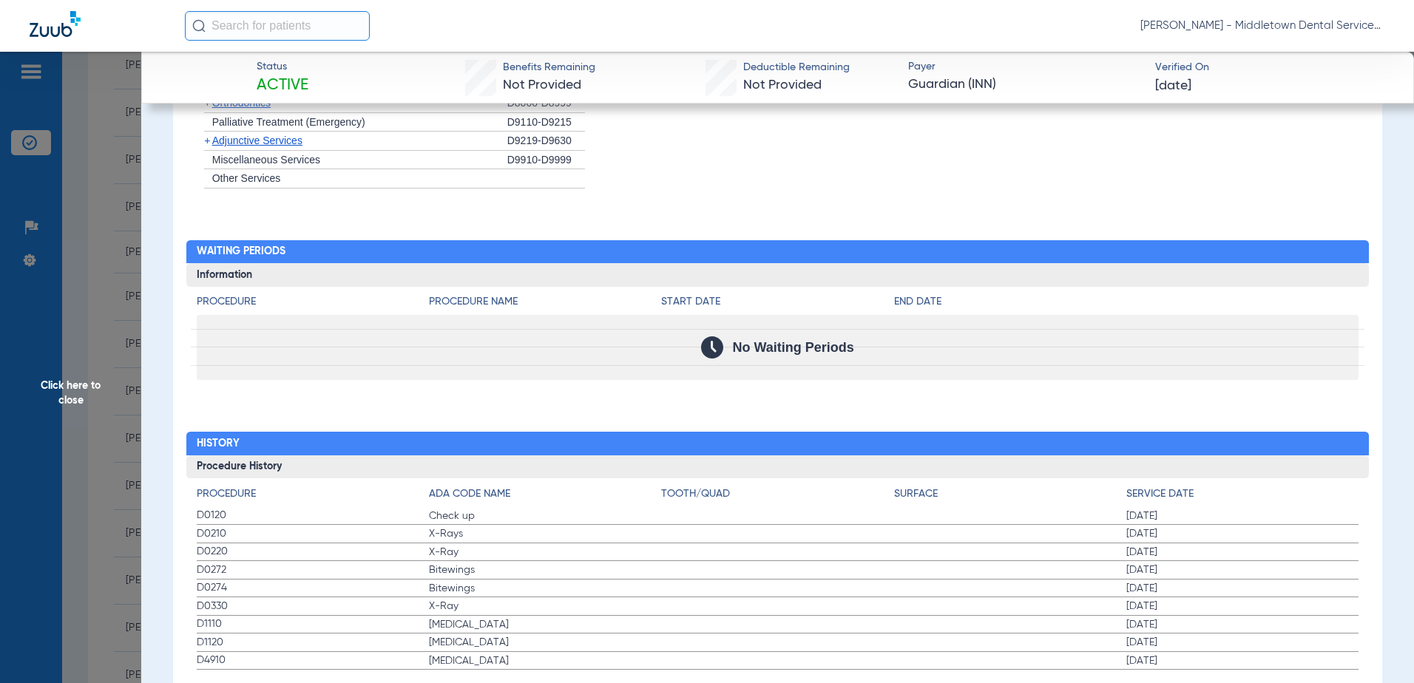
click at [74, 384] on span "Click here to close" at bounding box center [70, 393] width 141 height 683
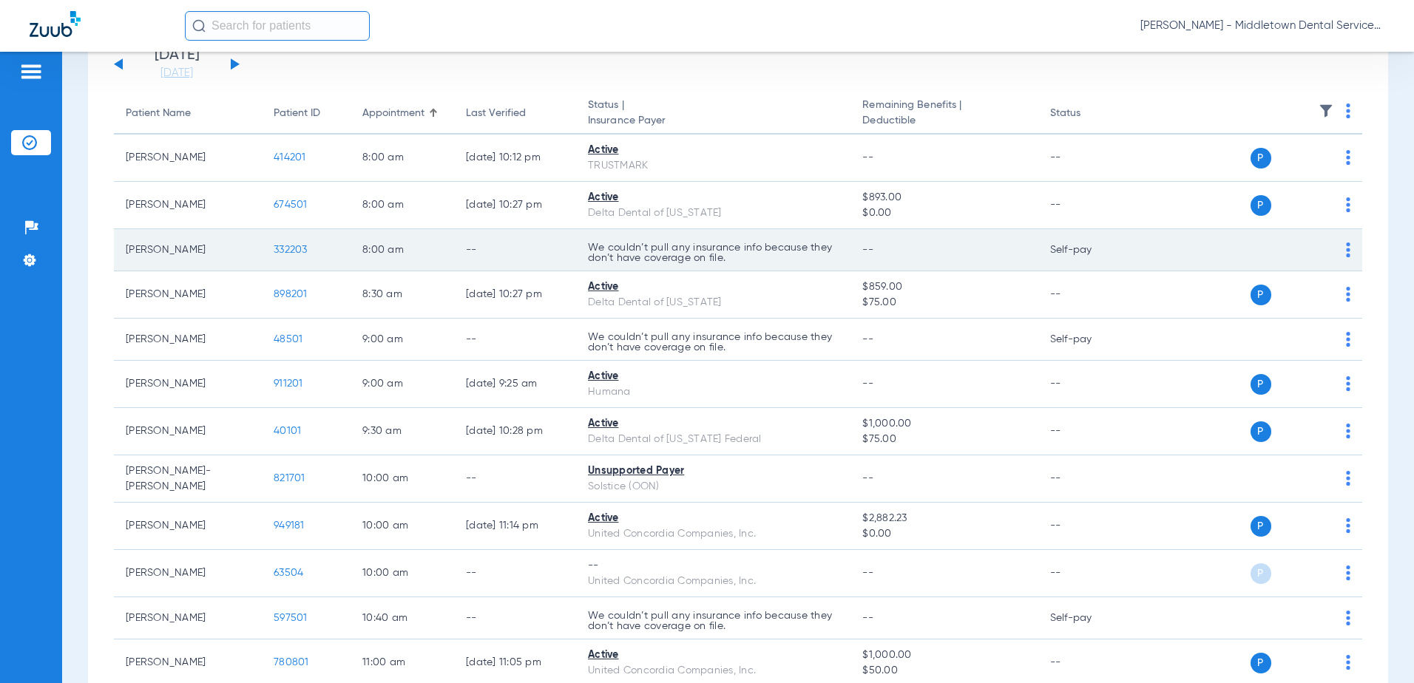
scroll to position [74, 0]
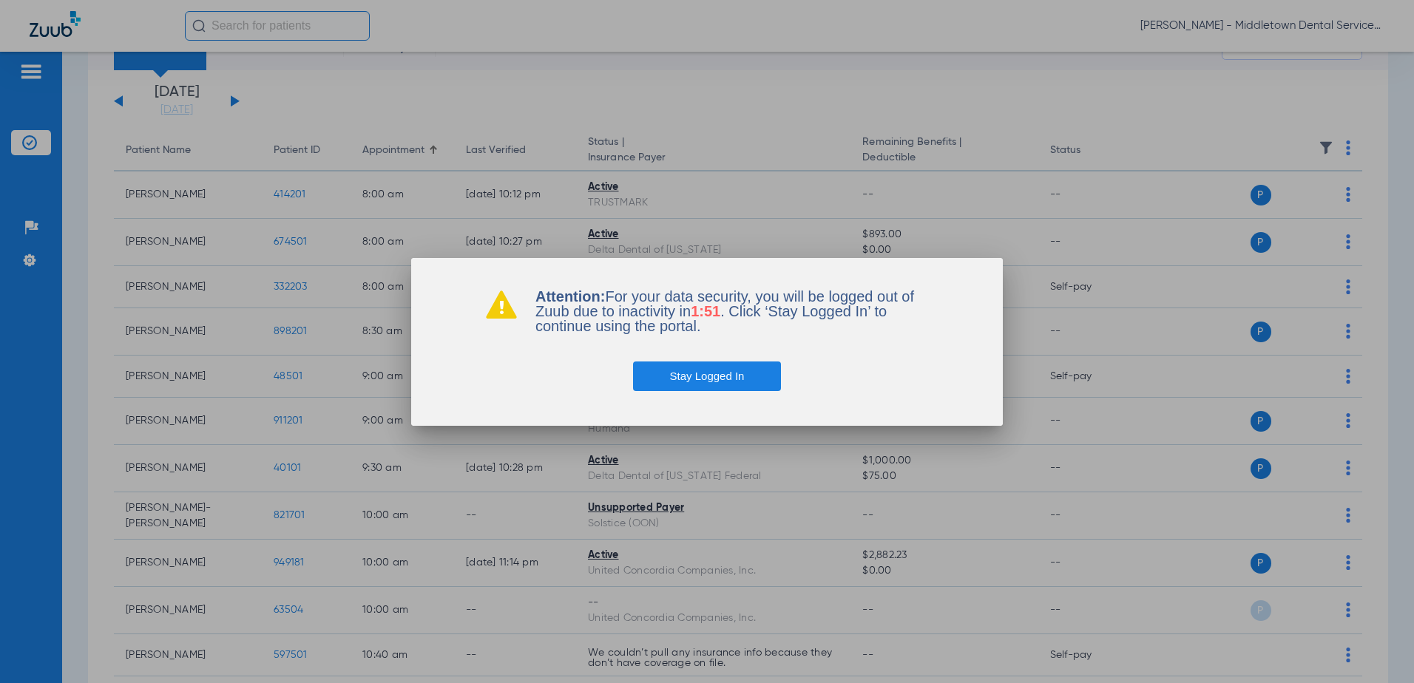
click at [688, 373] on button "Stay Logged In" at bounding box center [707, 377] width 149 height 30
